Goal: Task Accomplishment & Management: Use online tool/utility

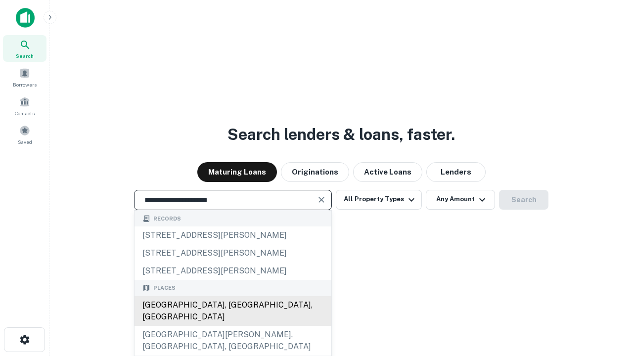
click at [232, 326] on div "Santa Monica, CA, USA" at bounding box center [233, 311] width 197 height 30
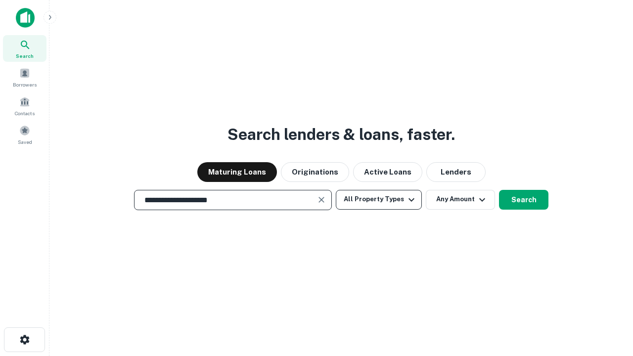
type input "**********"
click at [379, 199] on button "All Property Types" at bounding box center [379, 200] width 86 height 20
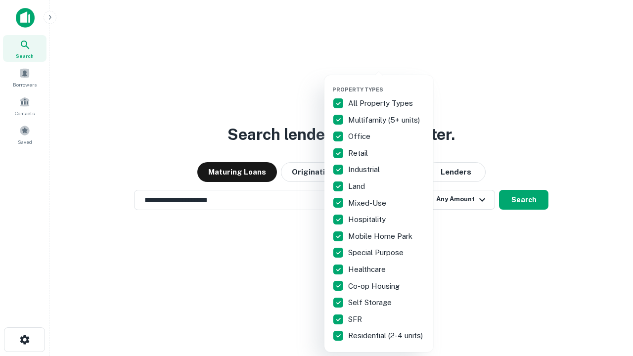
click at [387, 83] on button "button" at bounding box center [386, 83] width 109 height 0
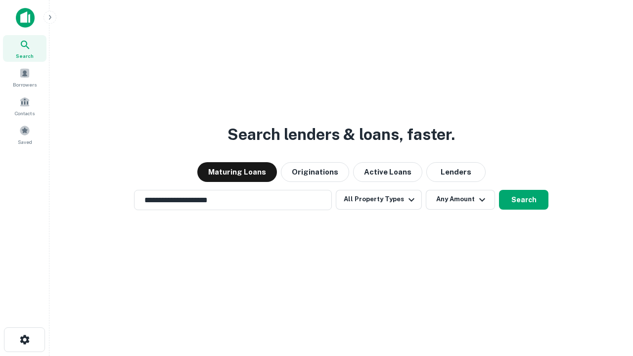
scroll to position [15, 0]
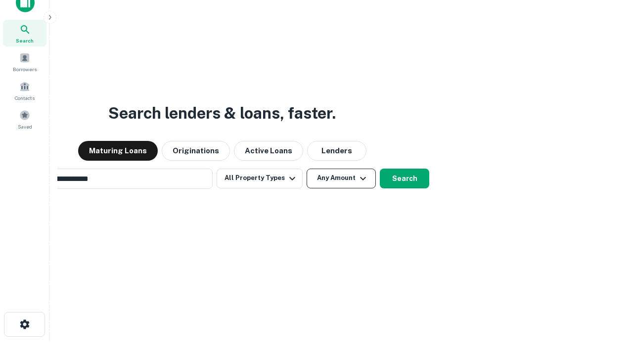
click at [307, 169] on button "Any Amount" at bounding box center [341, 179] width 69 height 20
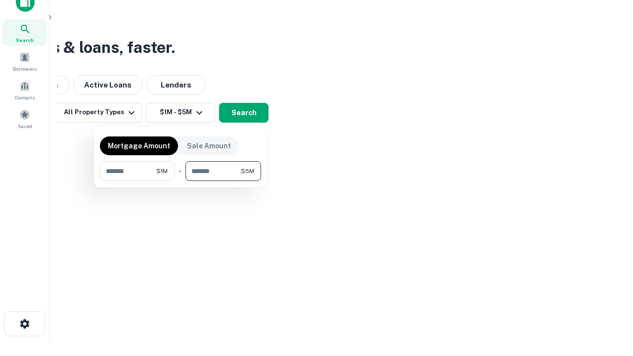
type input "*******"
click at [181, 181] on button "button" at bounding box center [180, 181] width 161 height 0
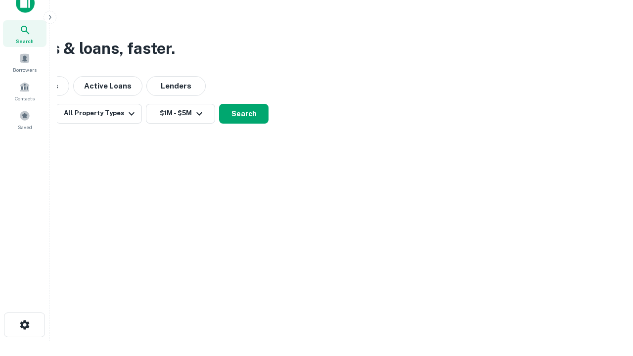
scroll to position [6, 182]
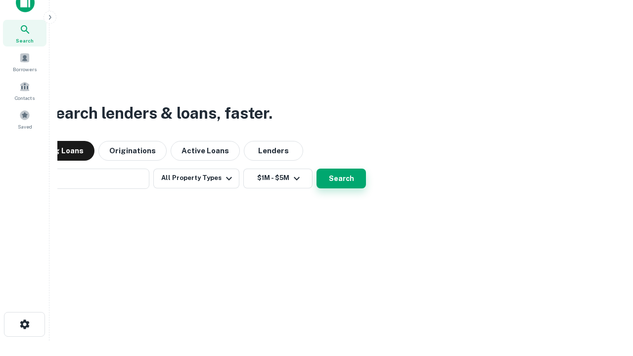
click at [317, 169] on button "Search" at bounding box center [341, 179] width 49 height 20
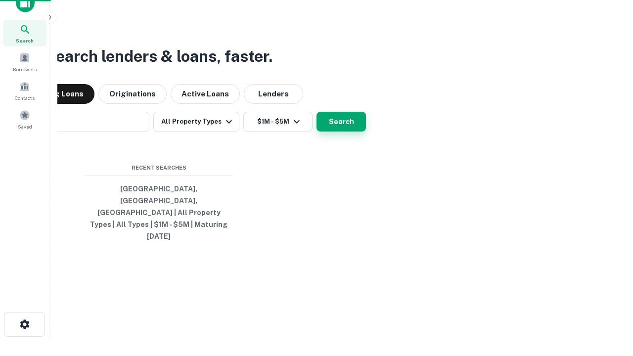
scroll to position [26, 280]
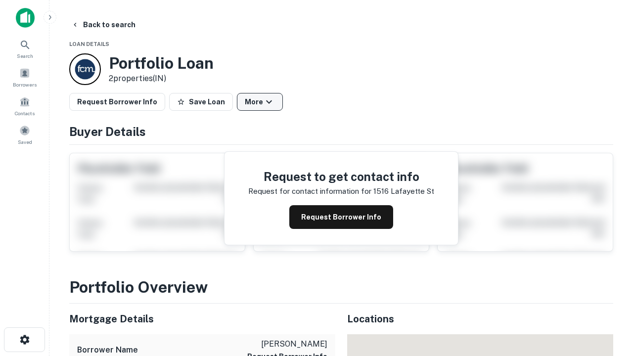
click at [260, 102] on button "More" at bounding box center [260, 102] width 46 height 18
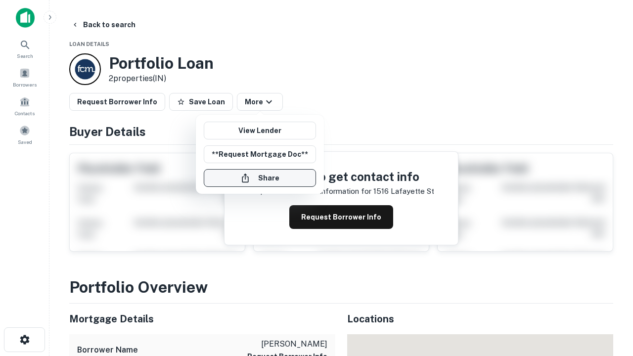
click at [260, 178] on button "Share" at bounding box center [260, 178] width 112 height 18
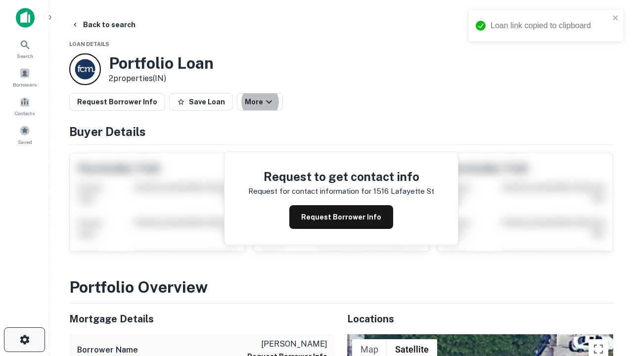
click at [24, 340] on icon "button" at bounding box center [25, 340] width 12 height 12
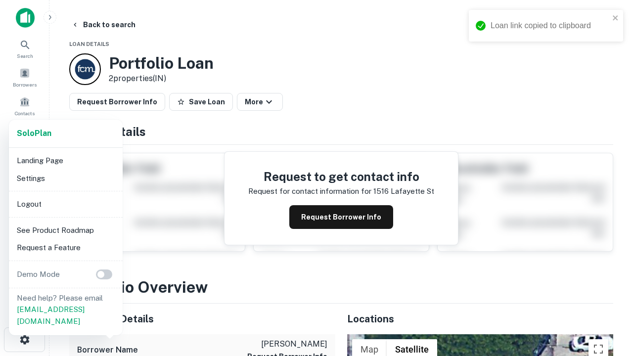
click at [65, 204] on li "Logout" at bounding box center [66, 204] width 106 height 18
